Goal: Task Accomplishment & Management: Manage account settings

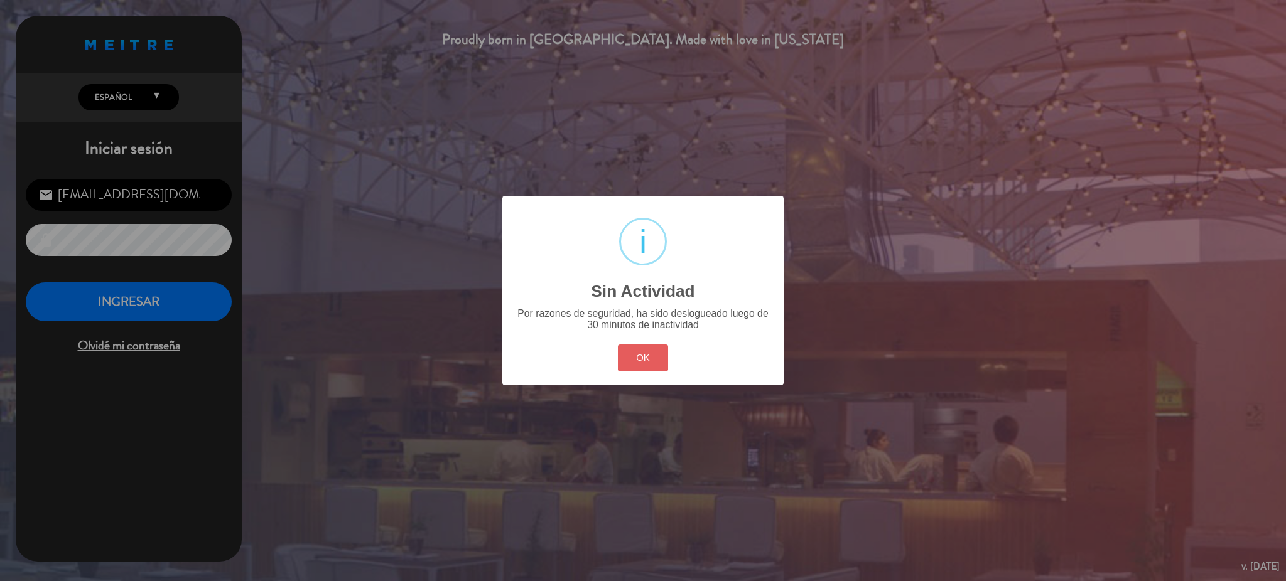
click at [638, 361] on button "OK" at bounding box center [643, 358] width 51 height 27
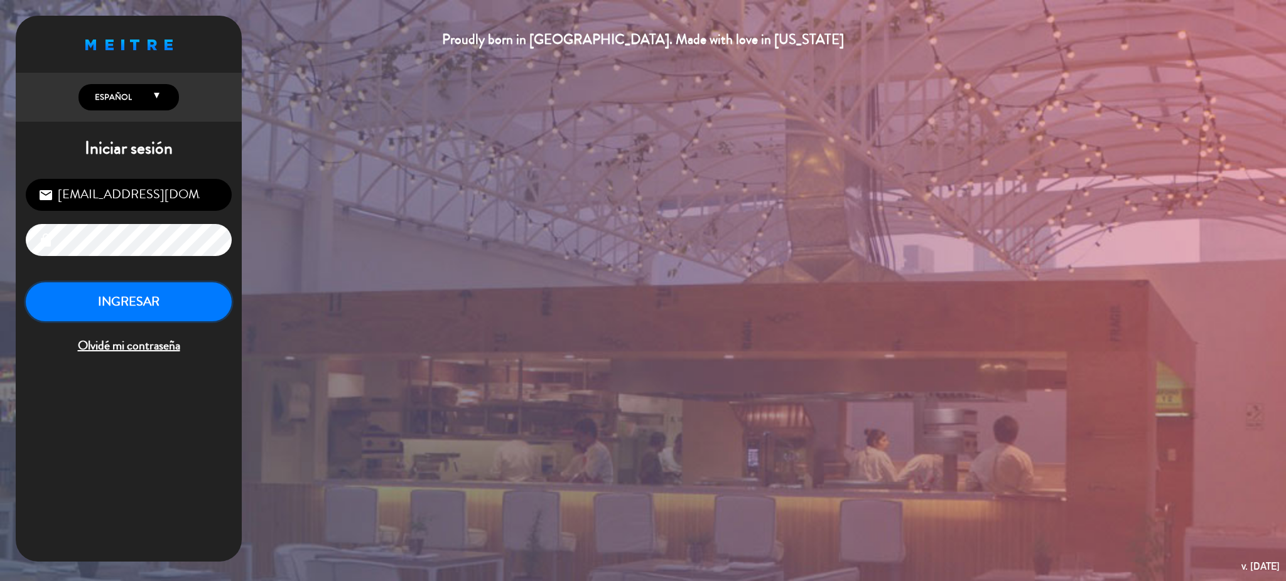
click at [152, 306] on button "INGRESAR" at bounding box center [129, 302] width 206 height 40
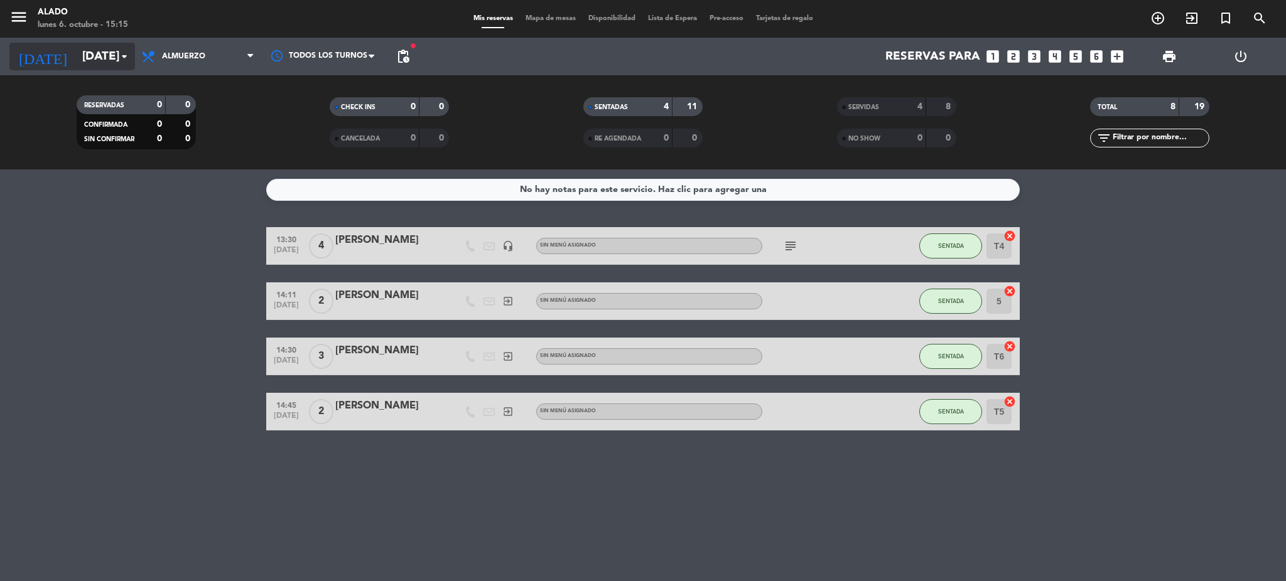
click at [112, 56] on input "[DATE]" at bounding box center [151, 56] width 151 height 26
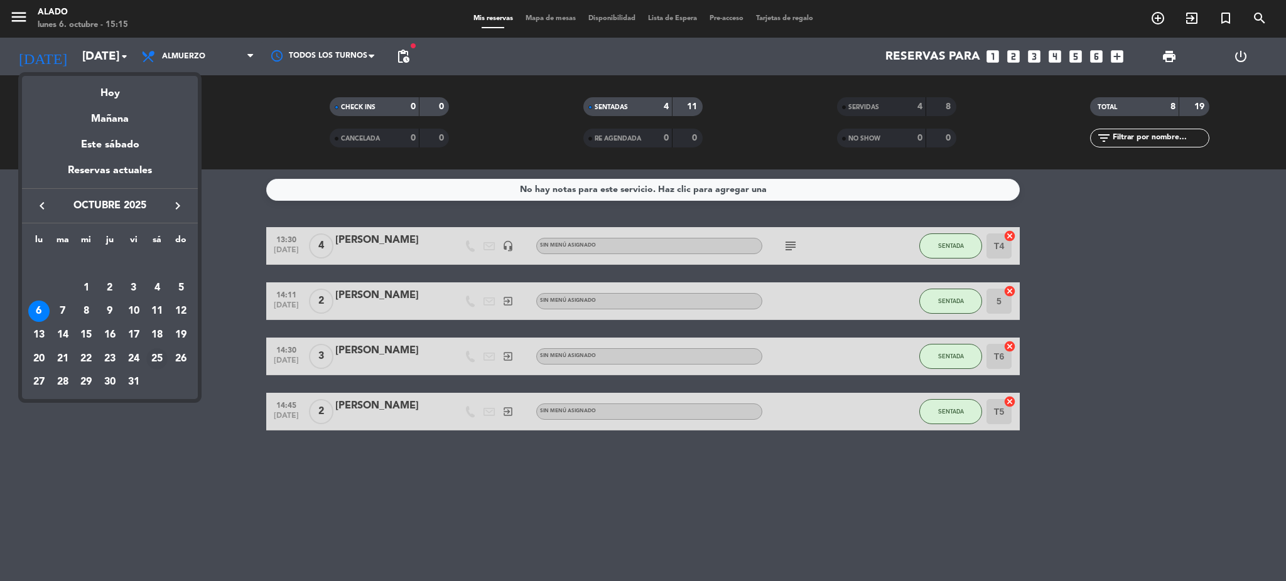
click at [151, 361] on div "25" at bounding box center [156, 358] width 21 height 21
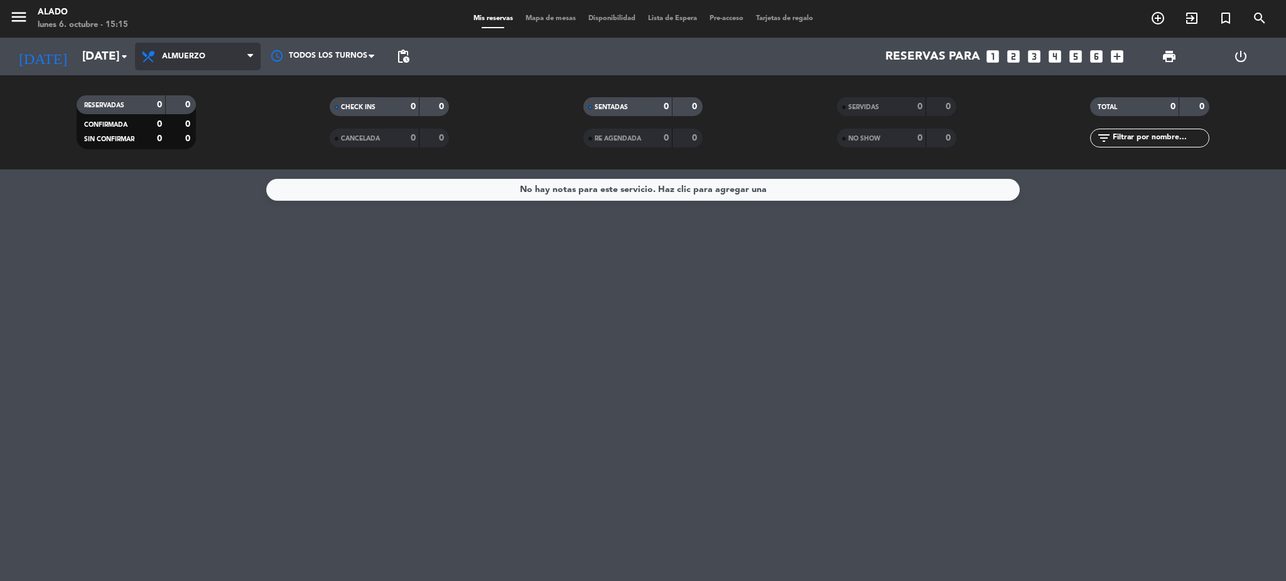
click at [193, 54] on span "Almuerzo" at bounding box center [183, 56] width 43 height 9
click at [195, 144] on div "menu Alado [DATE] 6. octubre - 15:15 Mis reservas Mapa de mesas Disponibilidad …" at bounding box center [643, 84] width 1286 height 169
click at [108, 64] on input "[DATE]" at bounding box center [151, 56] width 151 height 26
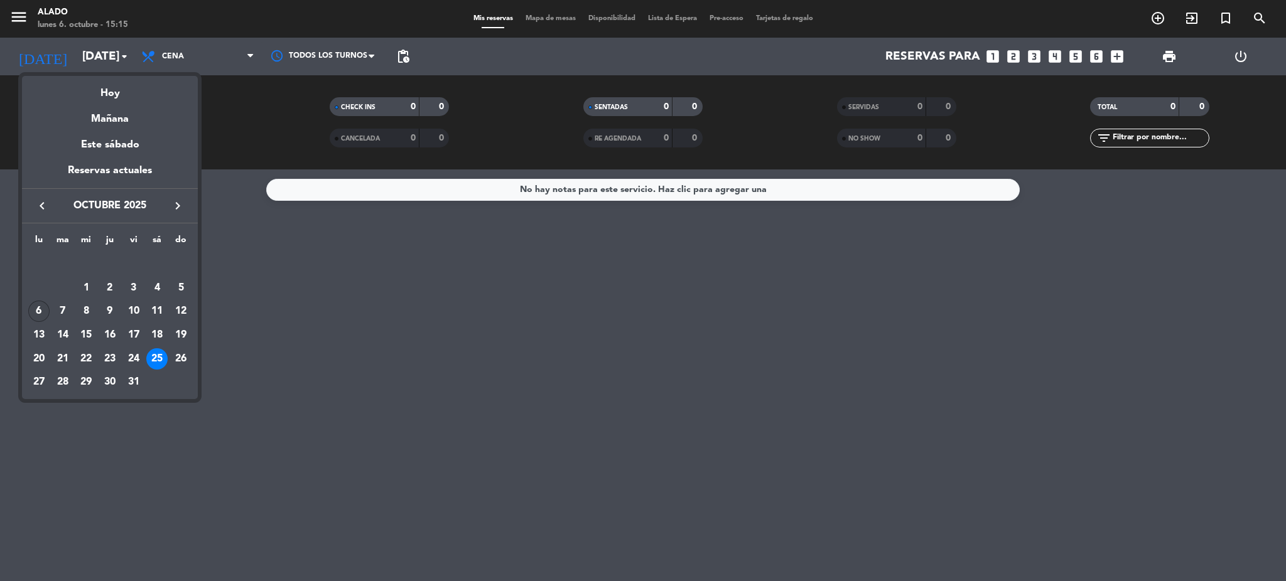
click at [41, 307] on div "6" at bounding box center [38, 311] width 21 height 21
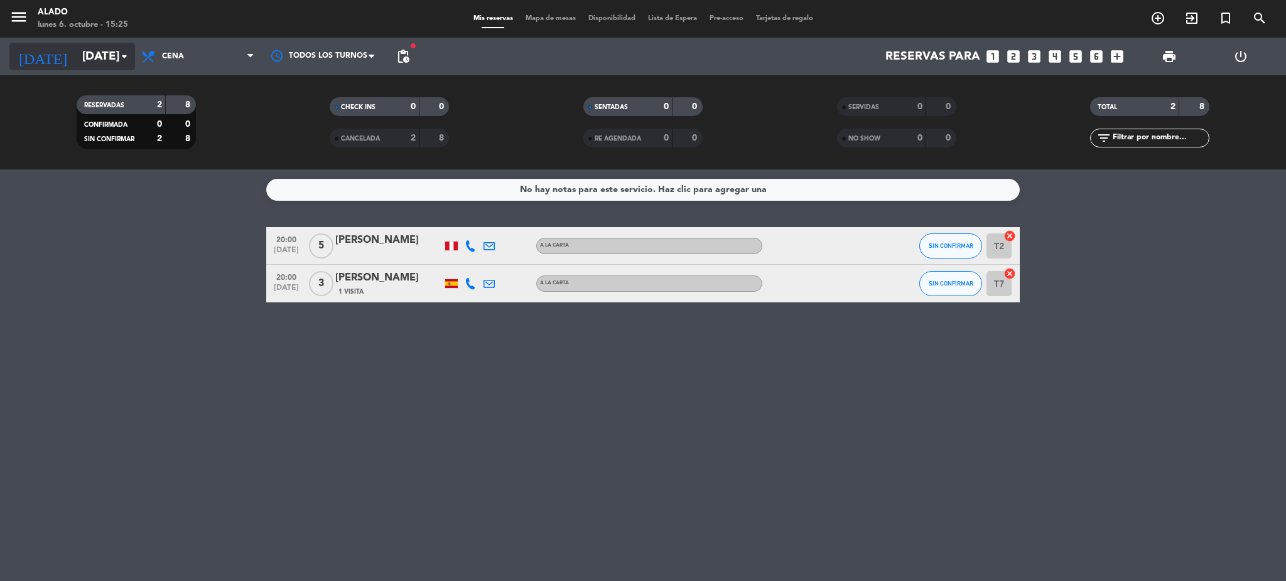
click at [122, 66] on input "[DATE]" at bounding box center [151, 56] width 151 height 26
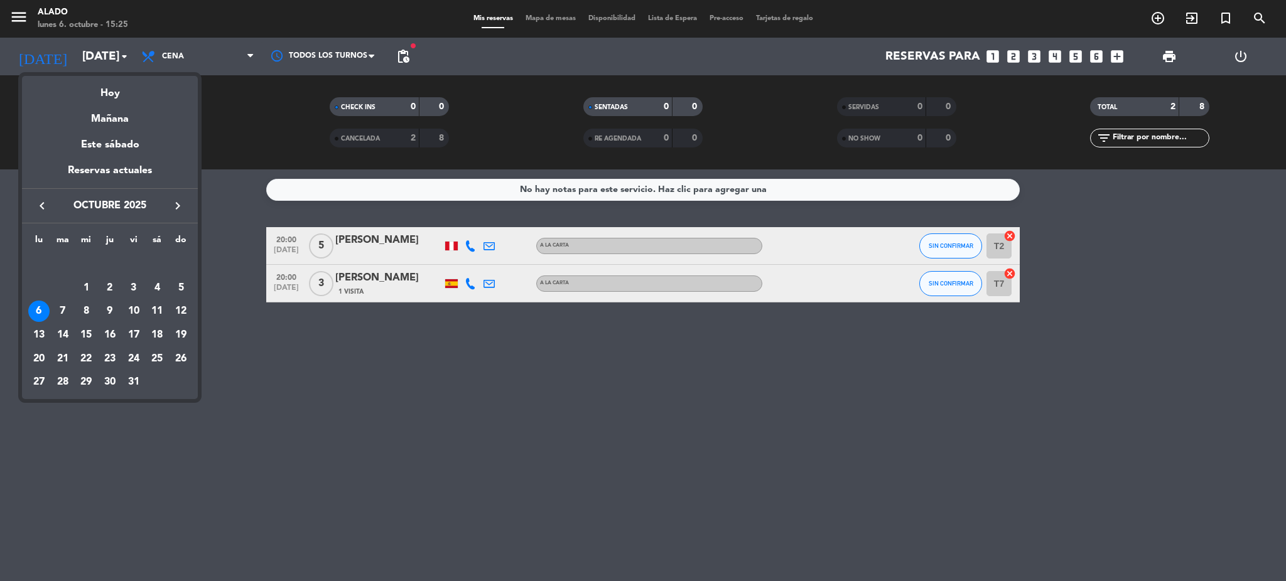
click at [173, 202] on icon "keyboard_arrow_right" at bounding box center [177, 205] width 15 height 15
click at [83, 356] on div "24" at bounding box center [85, 358] width 21 height 21
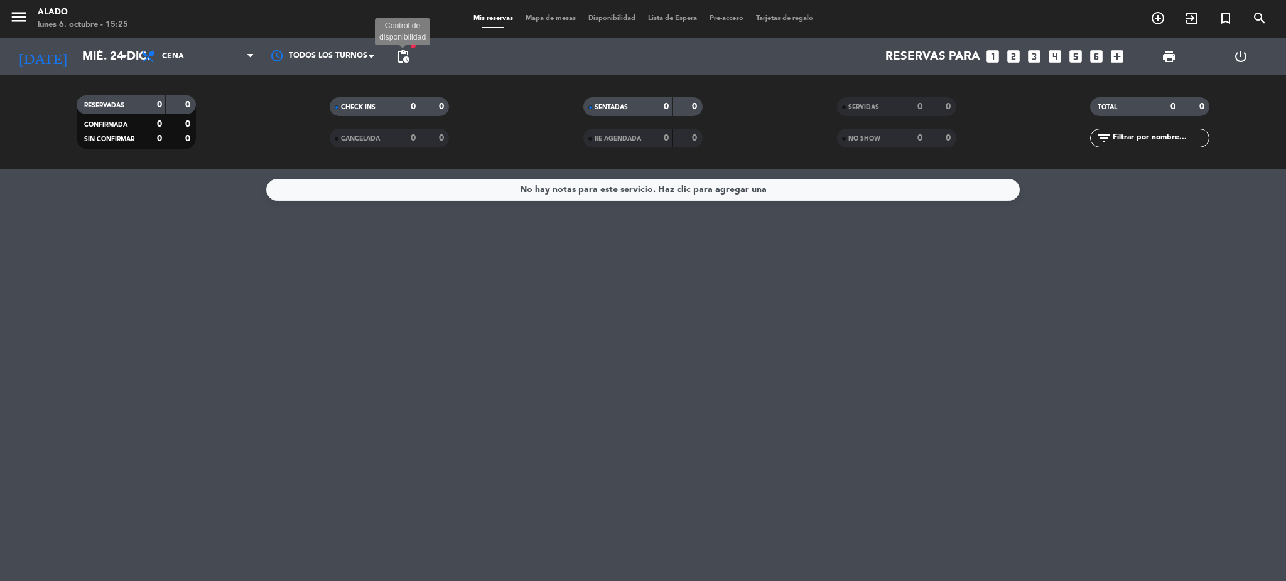
click at [405, 56] on span "pending_actions" at bounding box center [402, 56] width 15 height 15
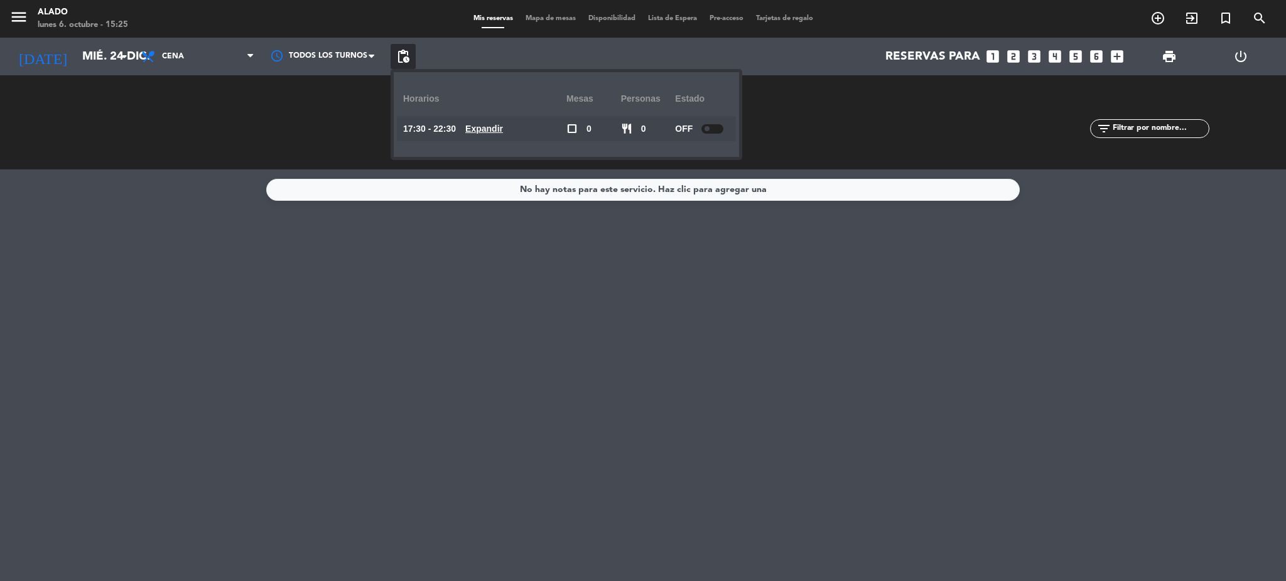
drag, startPoint x: 388, startPoint y: 365, endPoint x: 390, endPoint y: 358, distance: 6.8
click at [389, 362] on div "No hay notas para este servicio. Haz clic para agregar una" at bounding box center [643, 375] width 1286 height 412
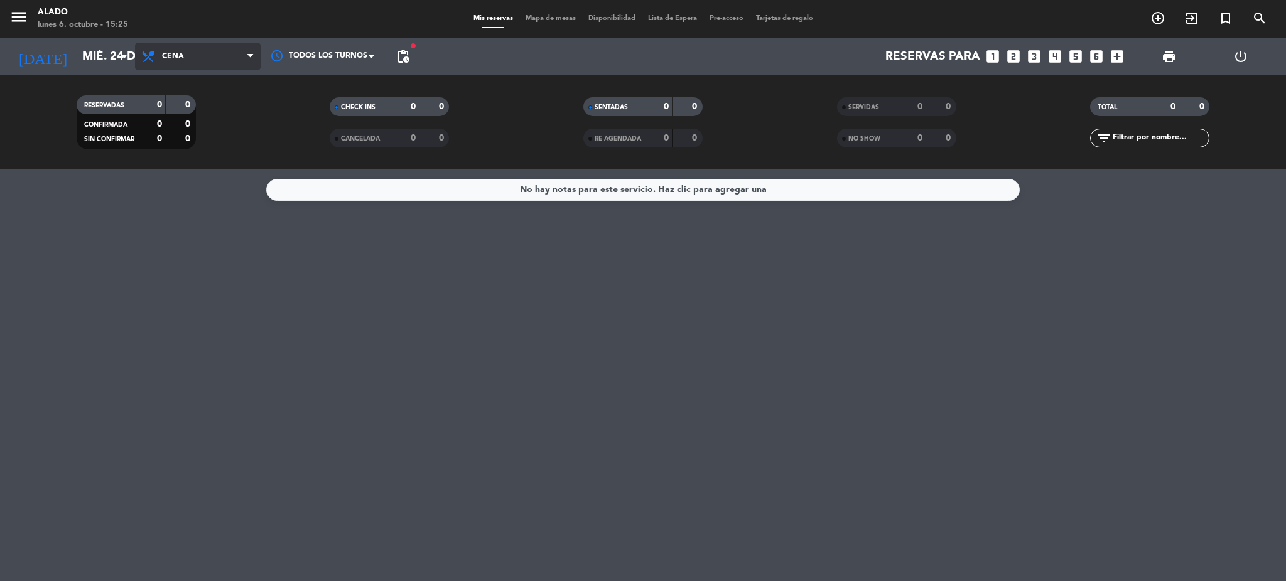
click at [176, 54] on span "Cena" at bounding box center [173, 56] width 22 height 9
click at [122, 60] on icon "arrow_drop_down" at bounding box center [124, 56] width 15 height 15
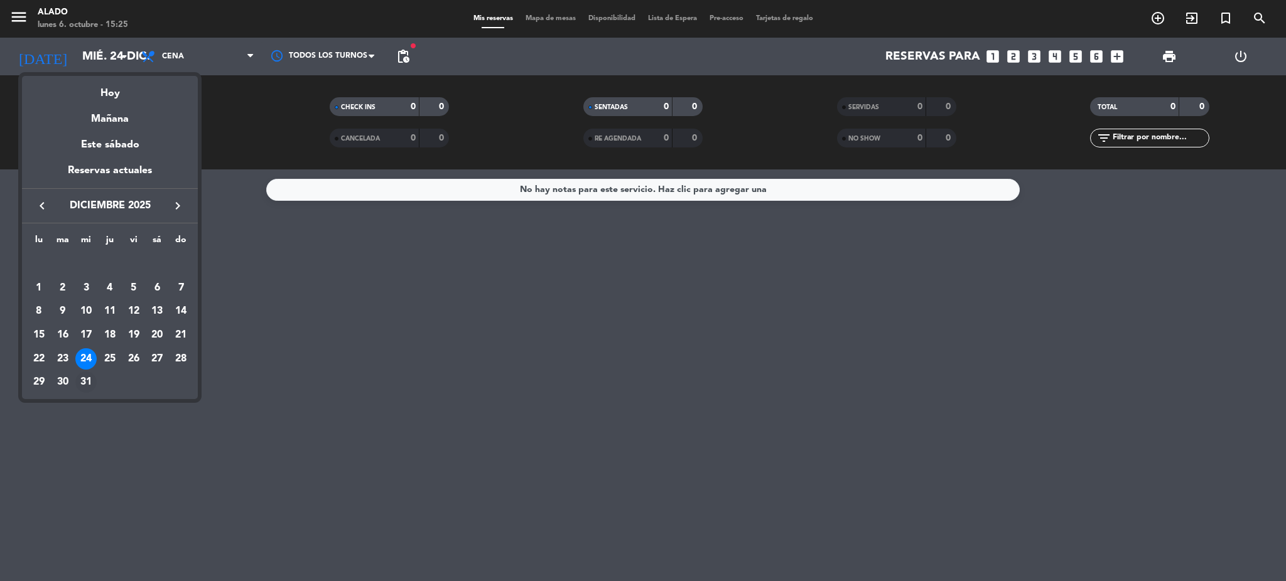
click at [85, 384] on div "31" at bounding box center [85, 382] width 21 height 21
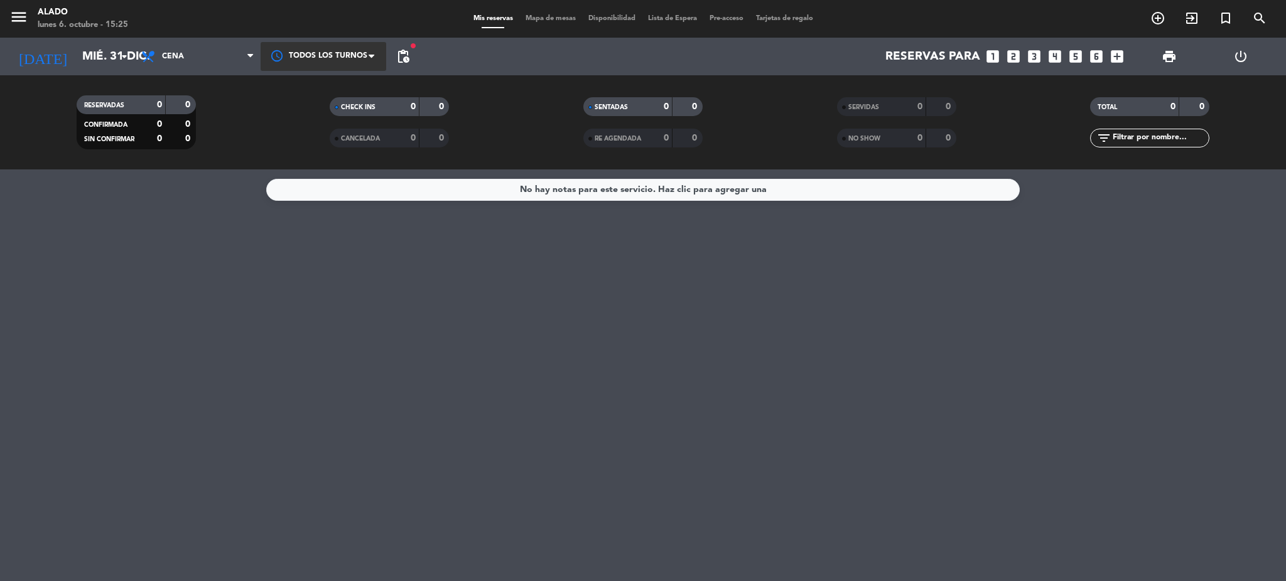
click at [367, 56] on div at bounding box center [324, 56] width 126 height 28
click at [409, 53] on span "pending_actions" at bounding box center [402, 56] width 15 height 15
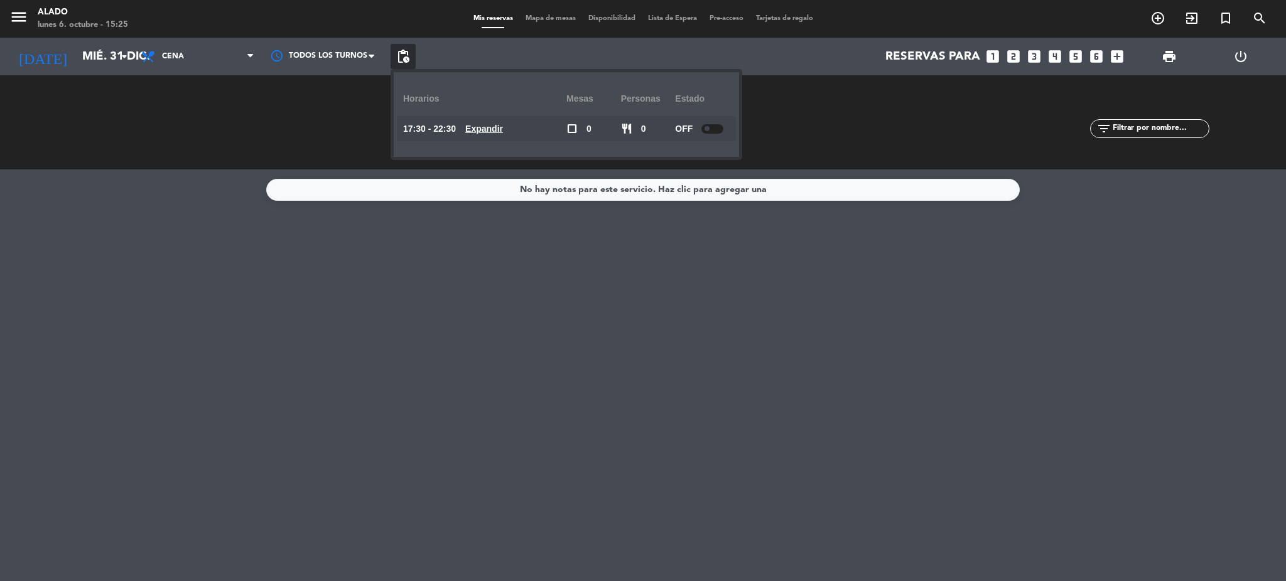
click at [547, 336] on div "No hay notas para este servicio. Haz clic para agregar una" at bounding box center [643, 375] width 1286 height 412
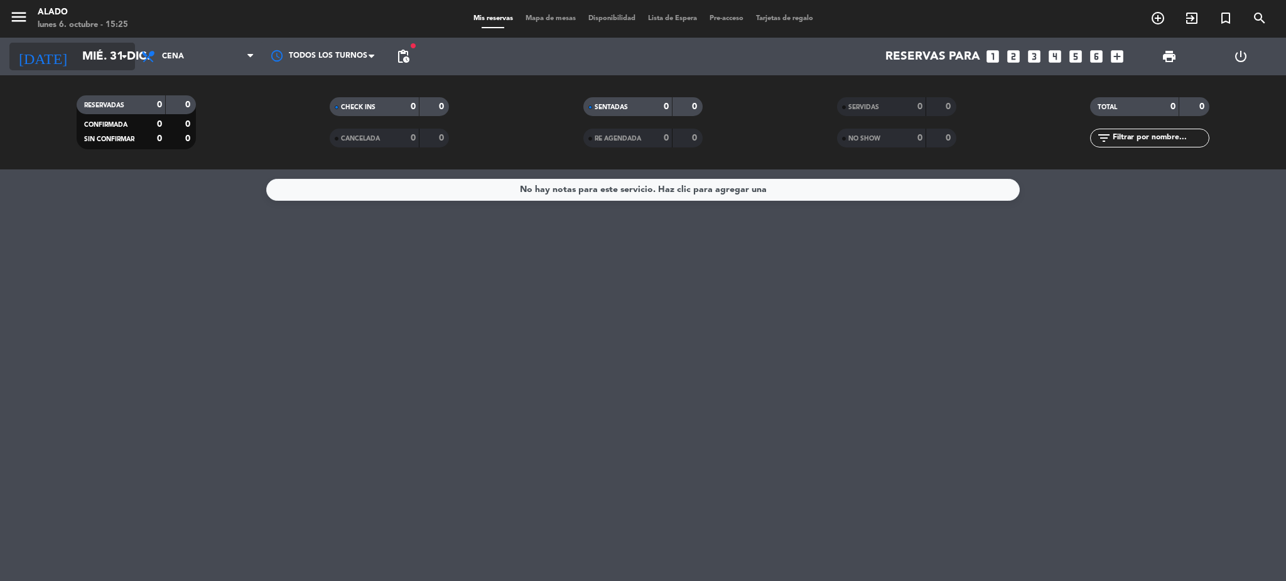
click at [107, 51] on input "mié. 31 dic." at bounding box center [151, 56] width 151 height 26
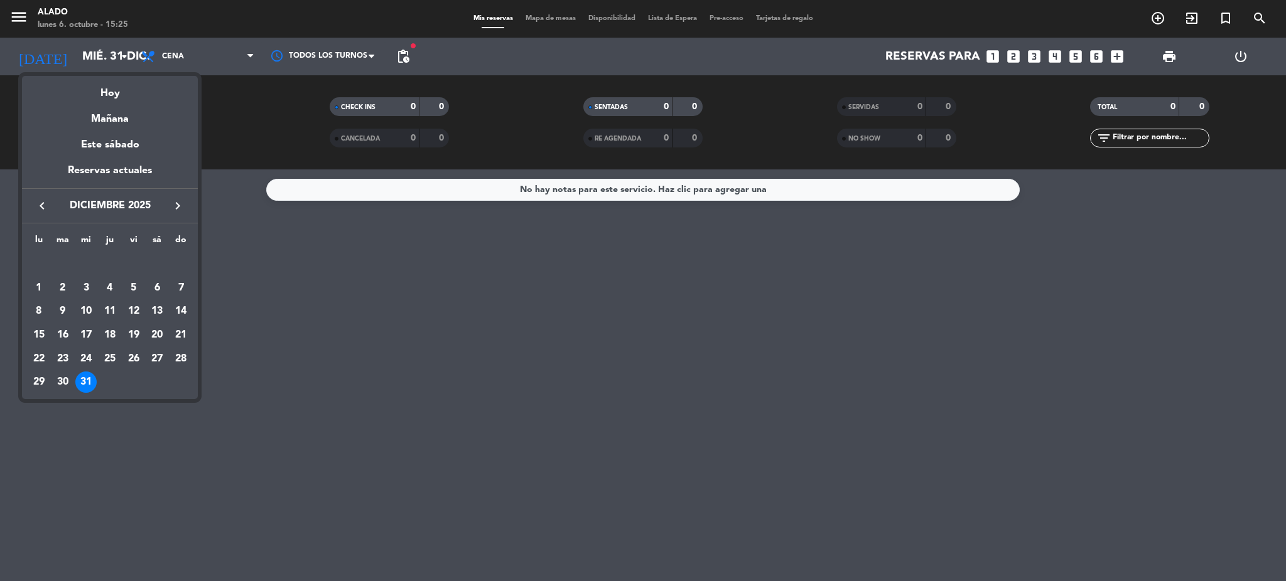
click at [48, 207] on icon "keyboard_arrow_left" at bounding box center [42, 205] width 15 height 15
click at [49, 204] on icon "keyboard_arrow_left" at bounding box center [42, 205] width 15 height 15
click at [40, 308] on div "6" at bounding box center [38, 311] width 21 height 21
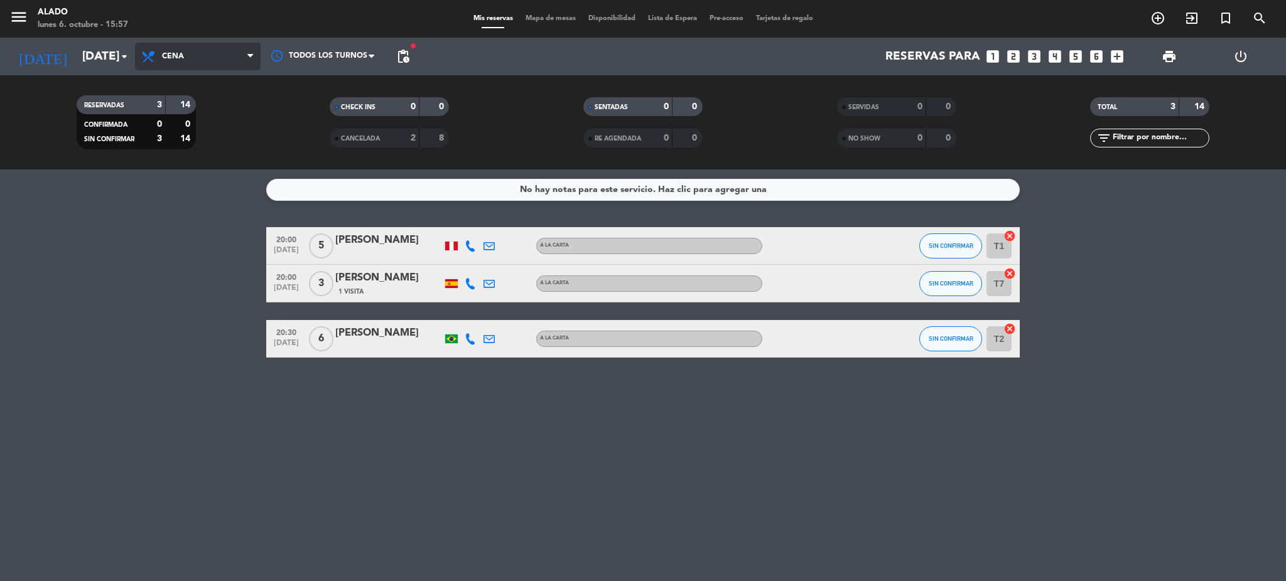
click at [224, 59] on span "Cena" at bounding box center [198, 57] width 126 height 28
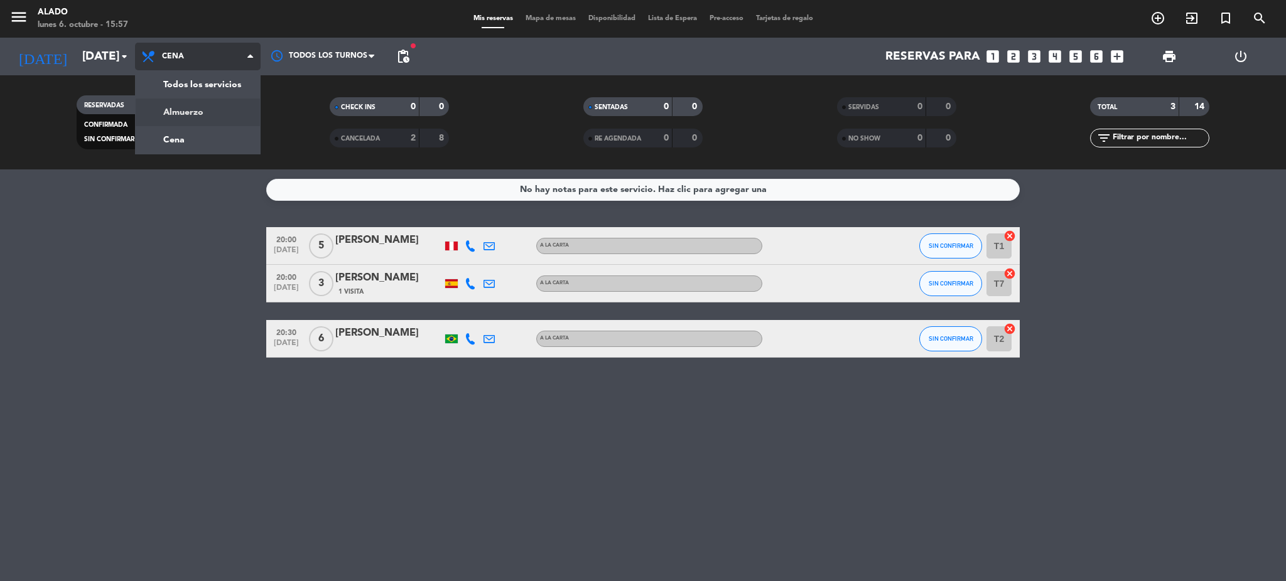
click at [215, 112] on div "menu Alado [DATE] 6. octubre - 15:57 Mis reservas Mapa de mesas Disponibilidad …" at bounding box center [643, 84] width 1286 height 169
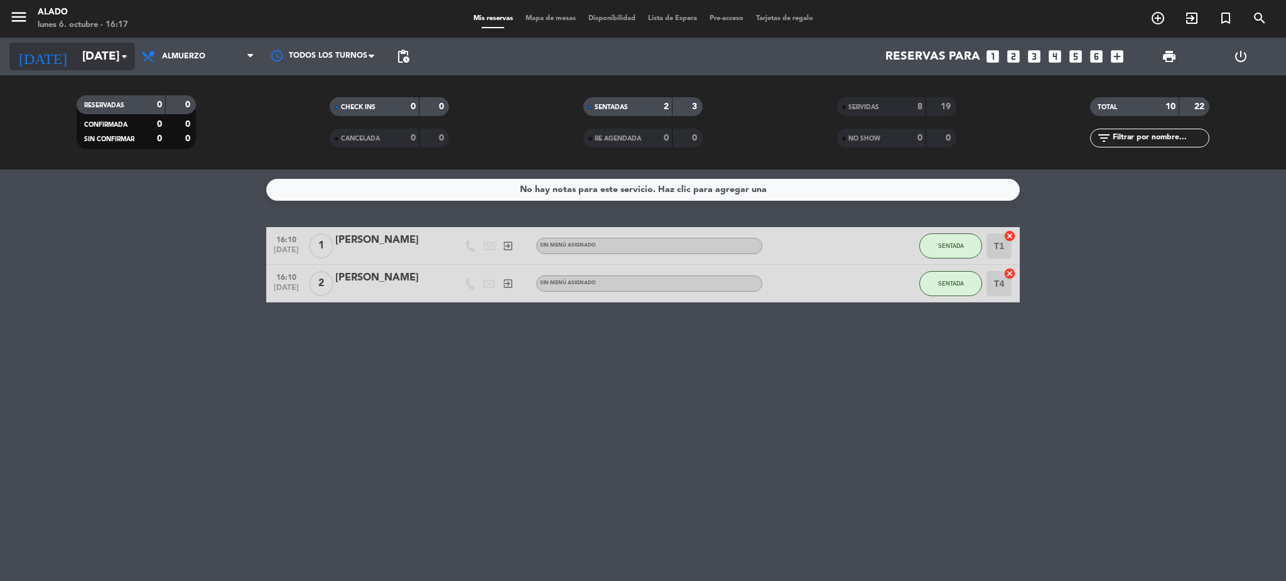
click at [119, 65] on input "[DATE]" at bounding box center [151, 56] width 151 height 26
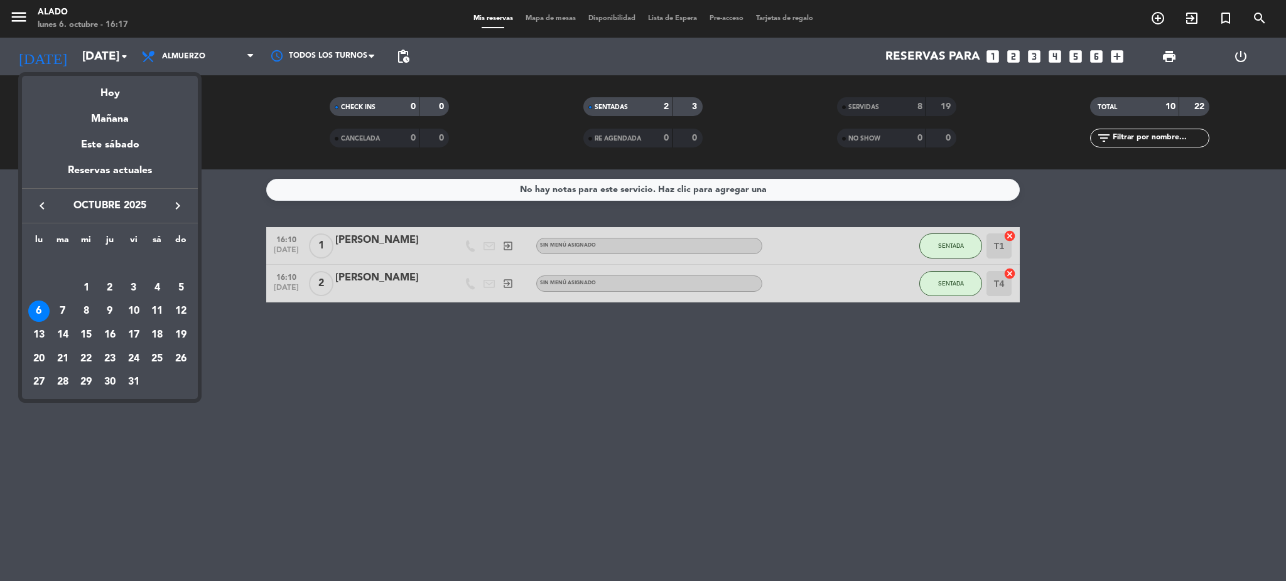
click at [176, 207] on icon "keyboard_arrow_right" at bounding box center [177, 205] width 15 height 15
click at [88, 289] on div "5" at bounding box center [85, 287] width 21 height 21
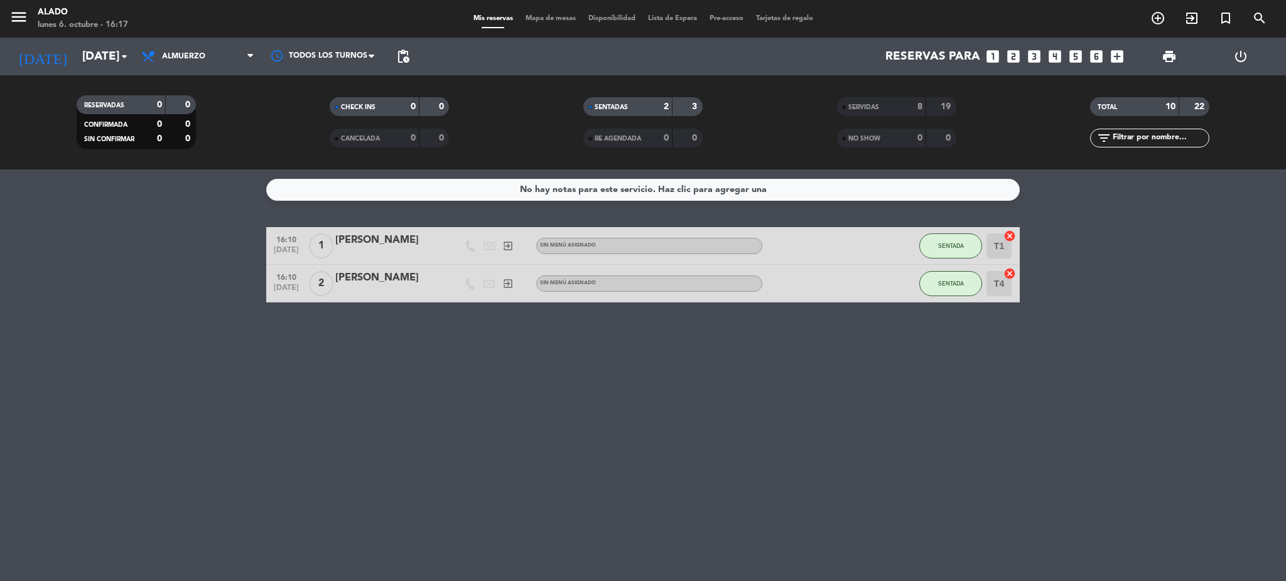
type input "[DATE]"
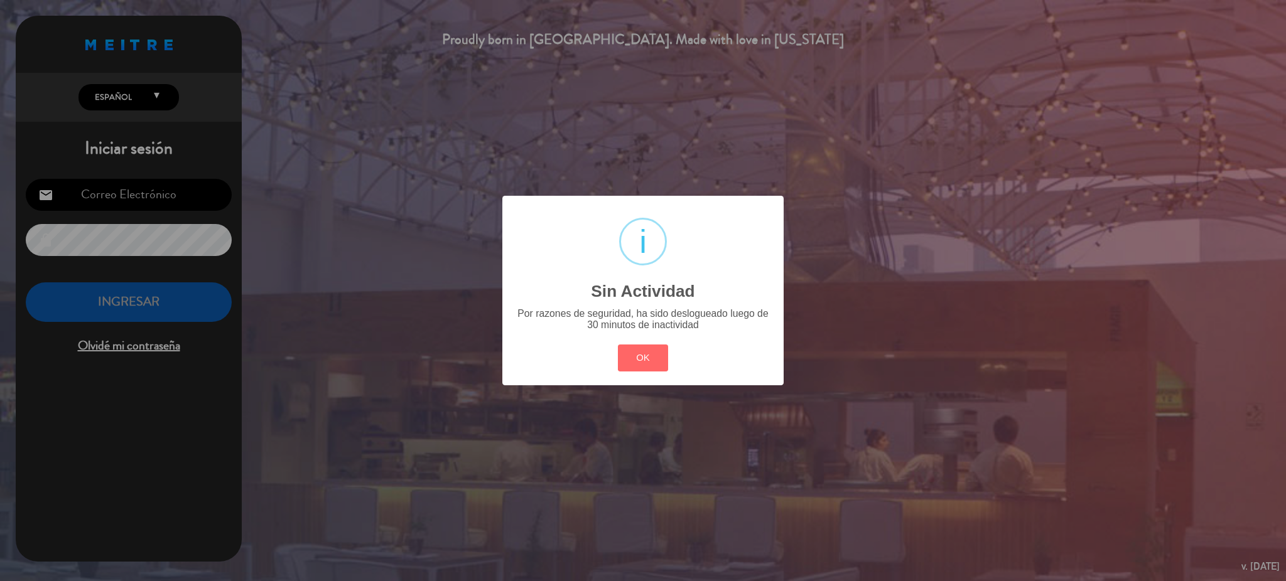
type input "[EMAIL_ADDRESS][DOMAIN_NAME]"
